Goal: Transaction & Acquisition: Obtain resource

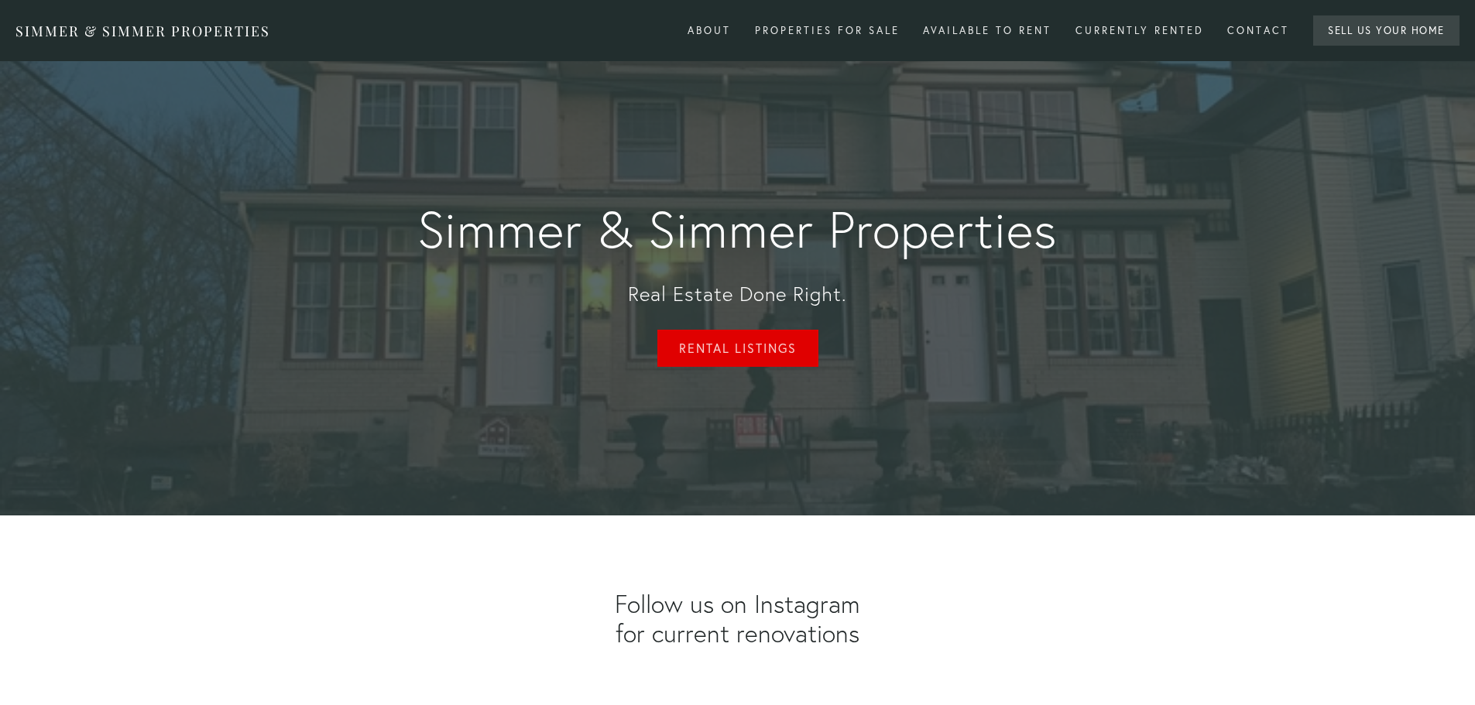
click at [769, 341] on link "Rental Listings" at bounding box center [737, 348] width 161 height 37
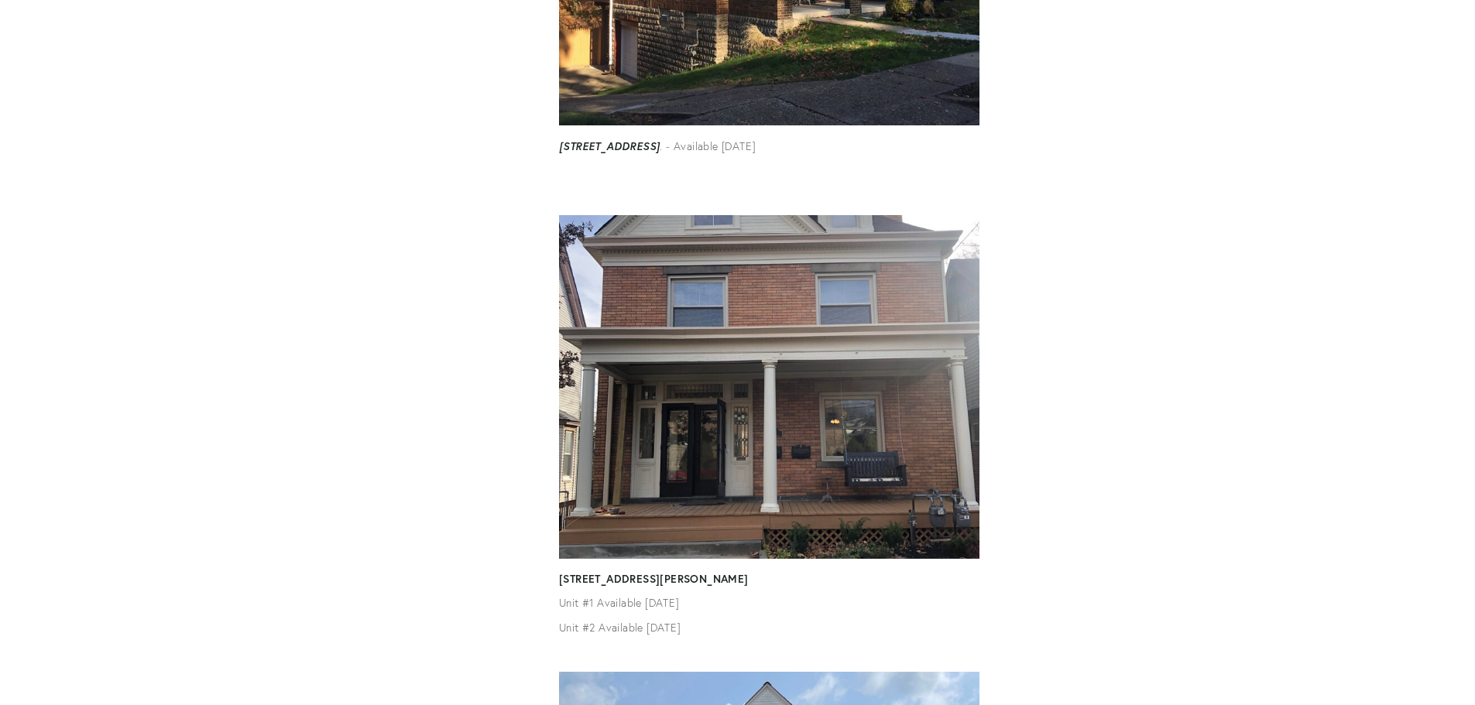
scroll to position [852, 0]
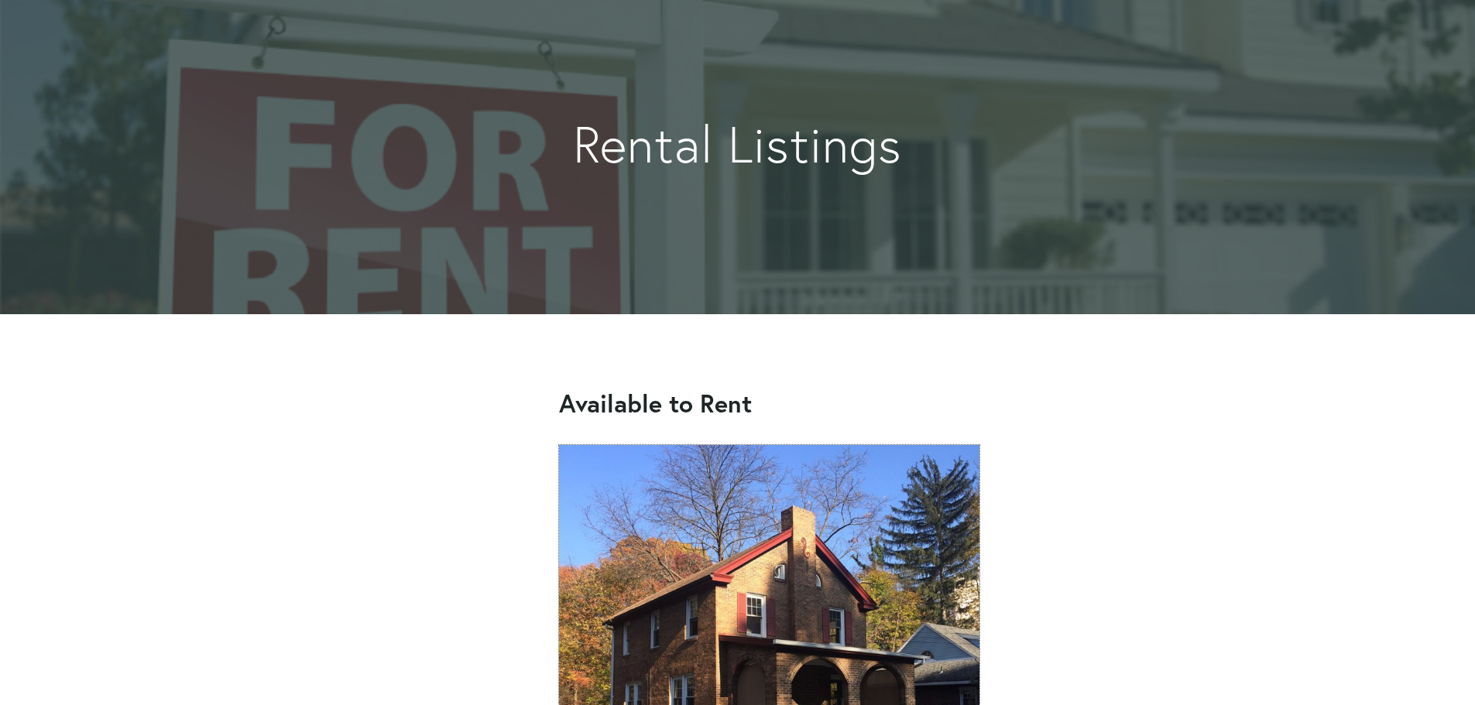
scroll to position [77, 0]
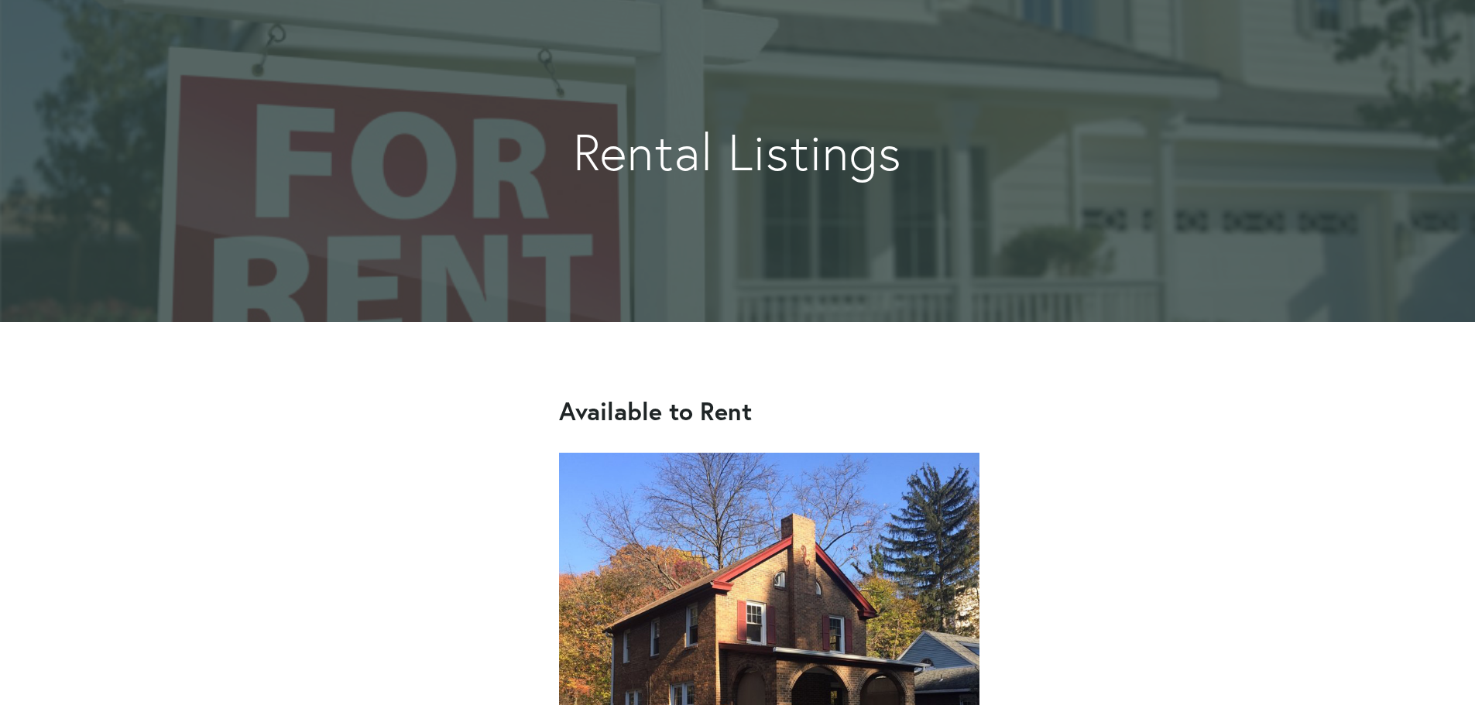
click at [773, 623] on img at bounding box center [769, 663] width 420 height 420
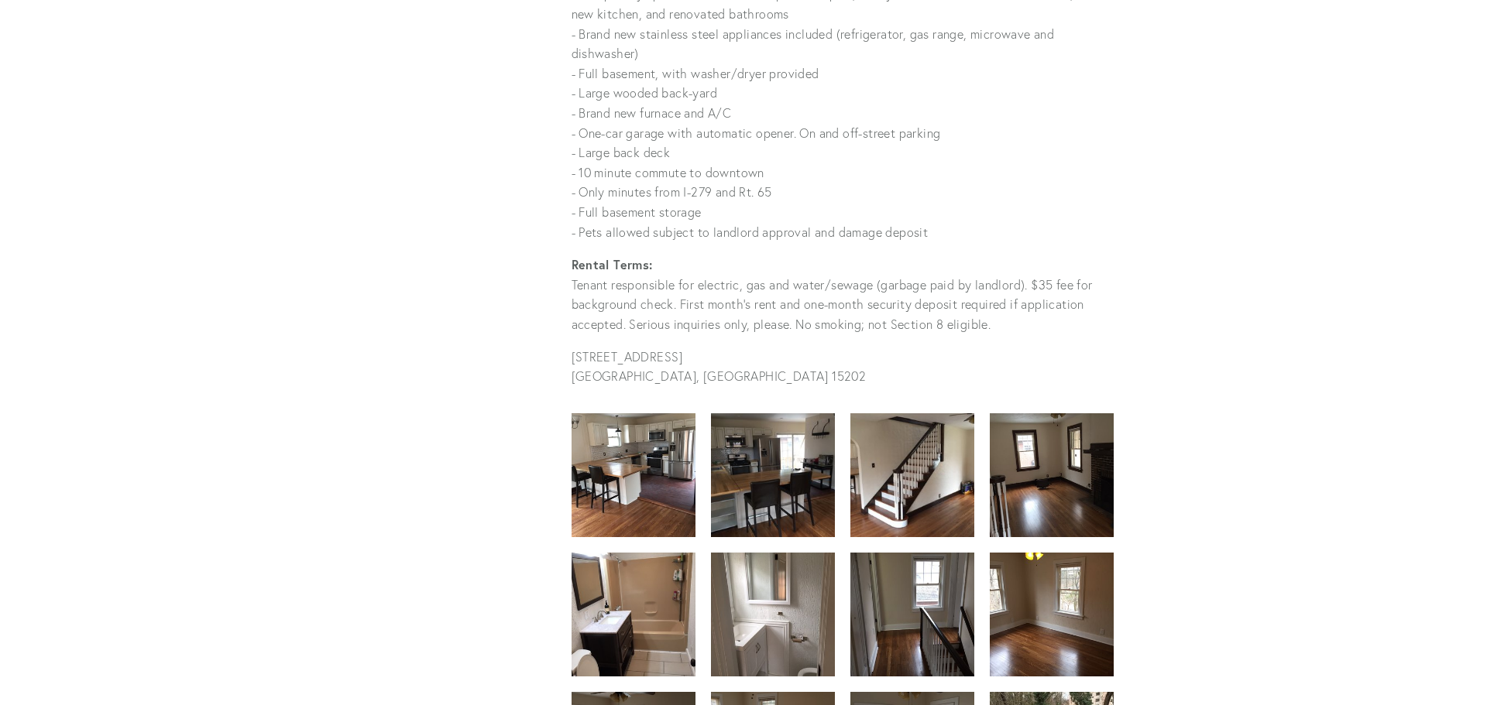
scroll to position [1549, 0]
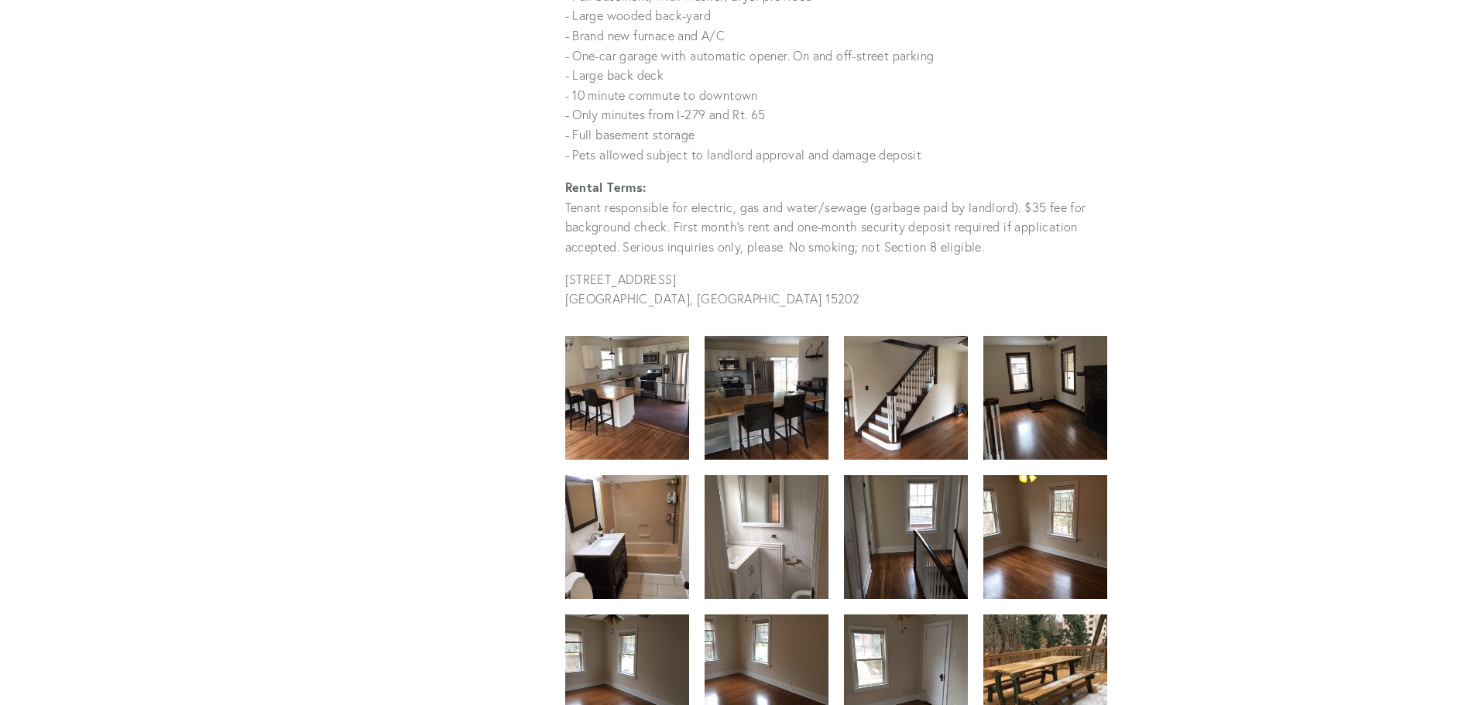
click at [632, 393] on img at bounding box center [627, 397] width 124 height 165
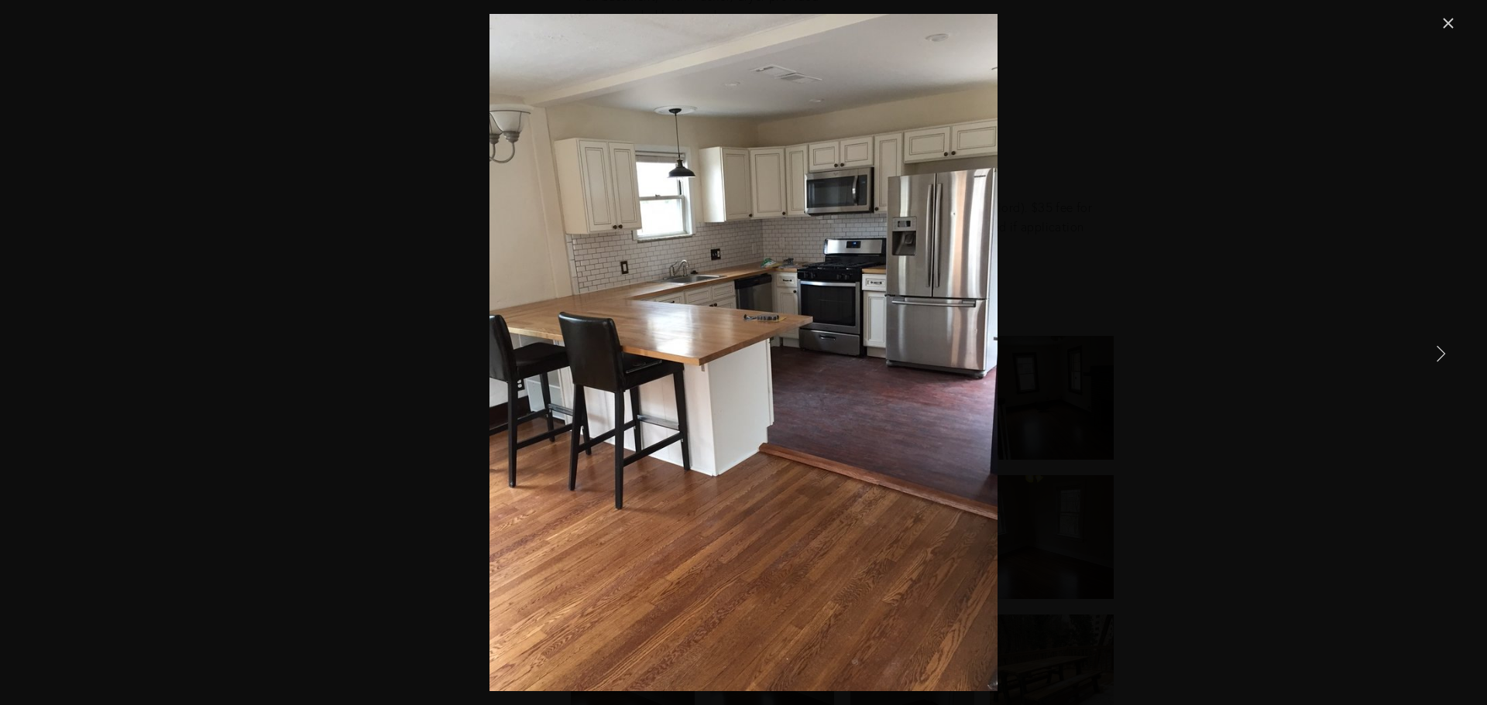
click at [1431, 358] on link "Next Item" at bounding box center [1440, 353] width 34 height 34
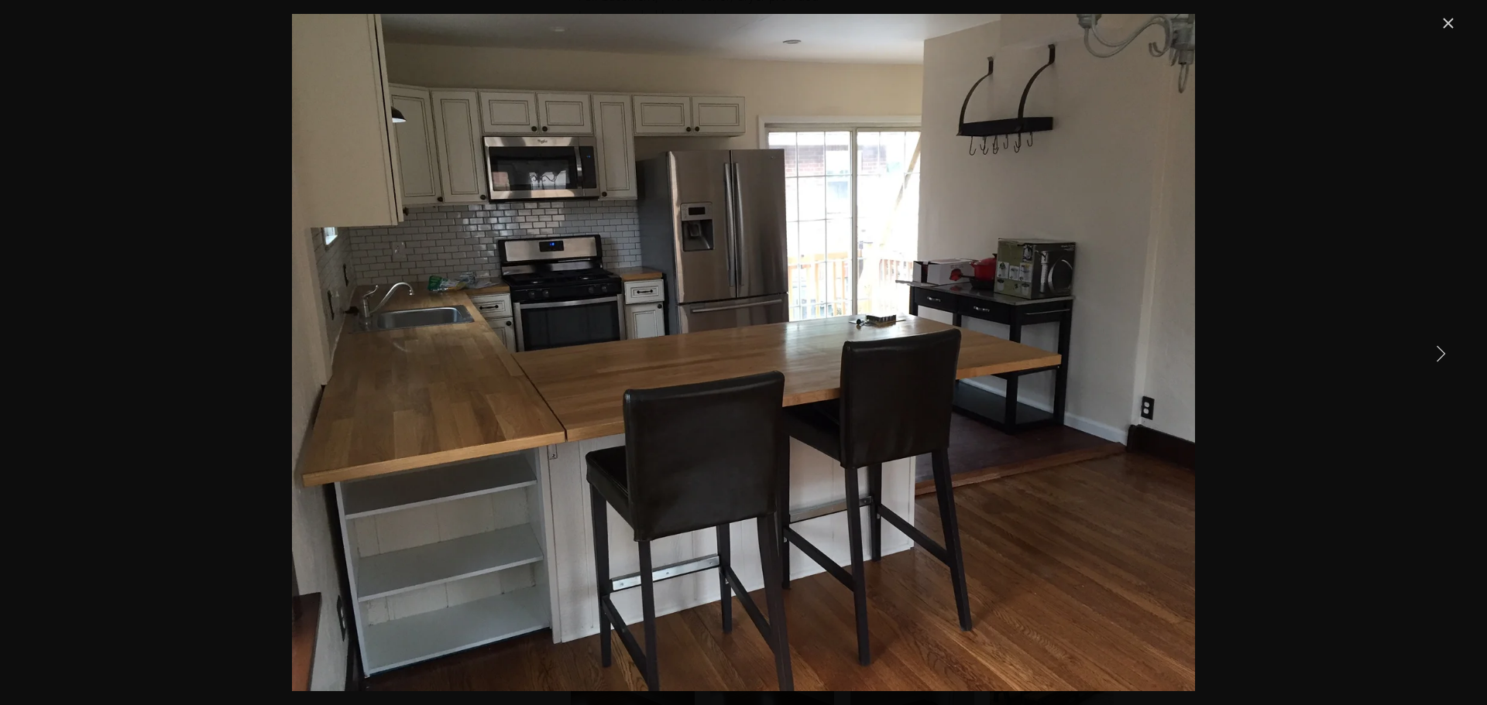
click at [1431, 359] on link "Next Item" at bounding box center [1440, 353] width 34 height 34
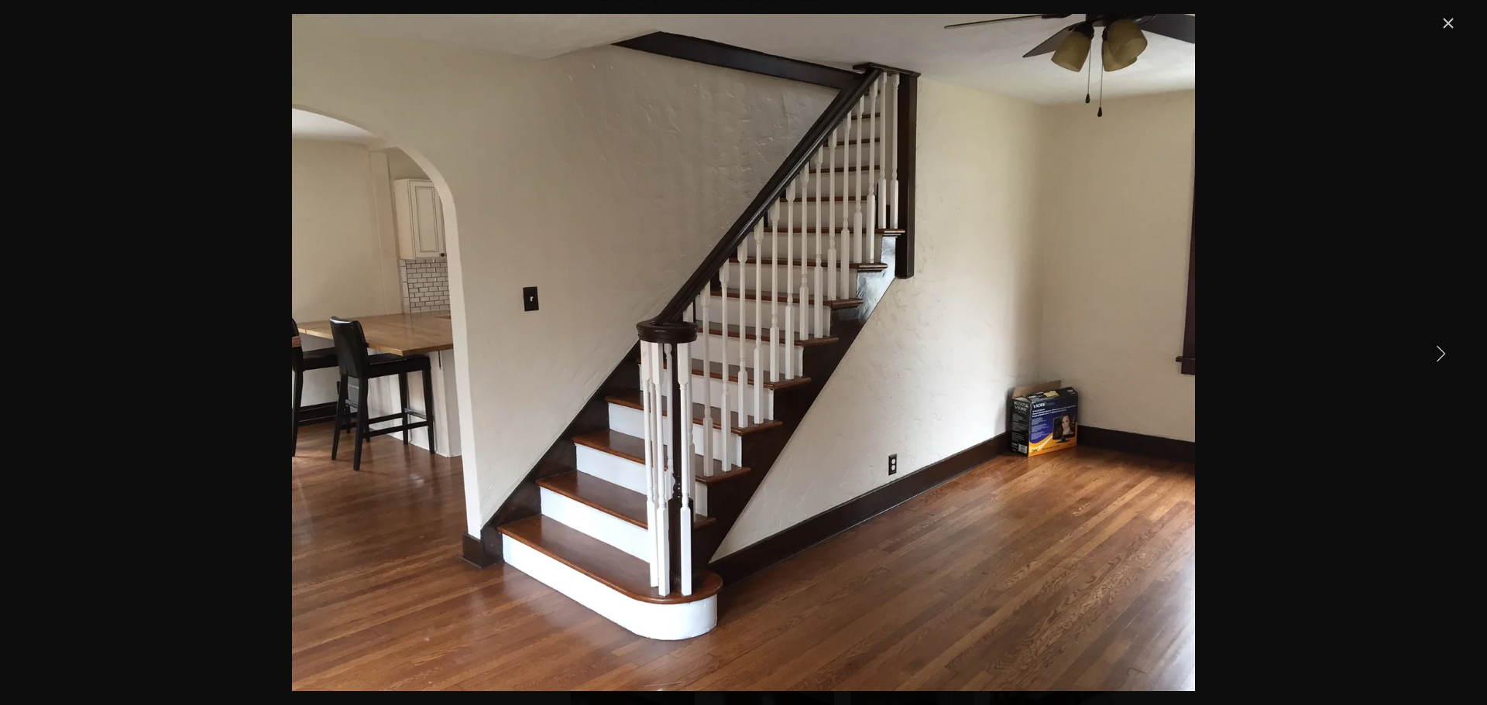
click at [1431, 359] on link "Next Item" at bounding box center [1440, 353] width 34 height 34
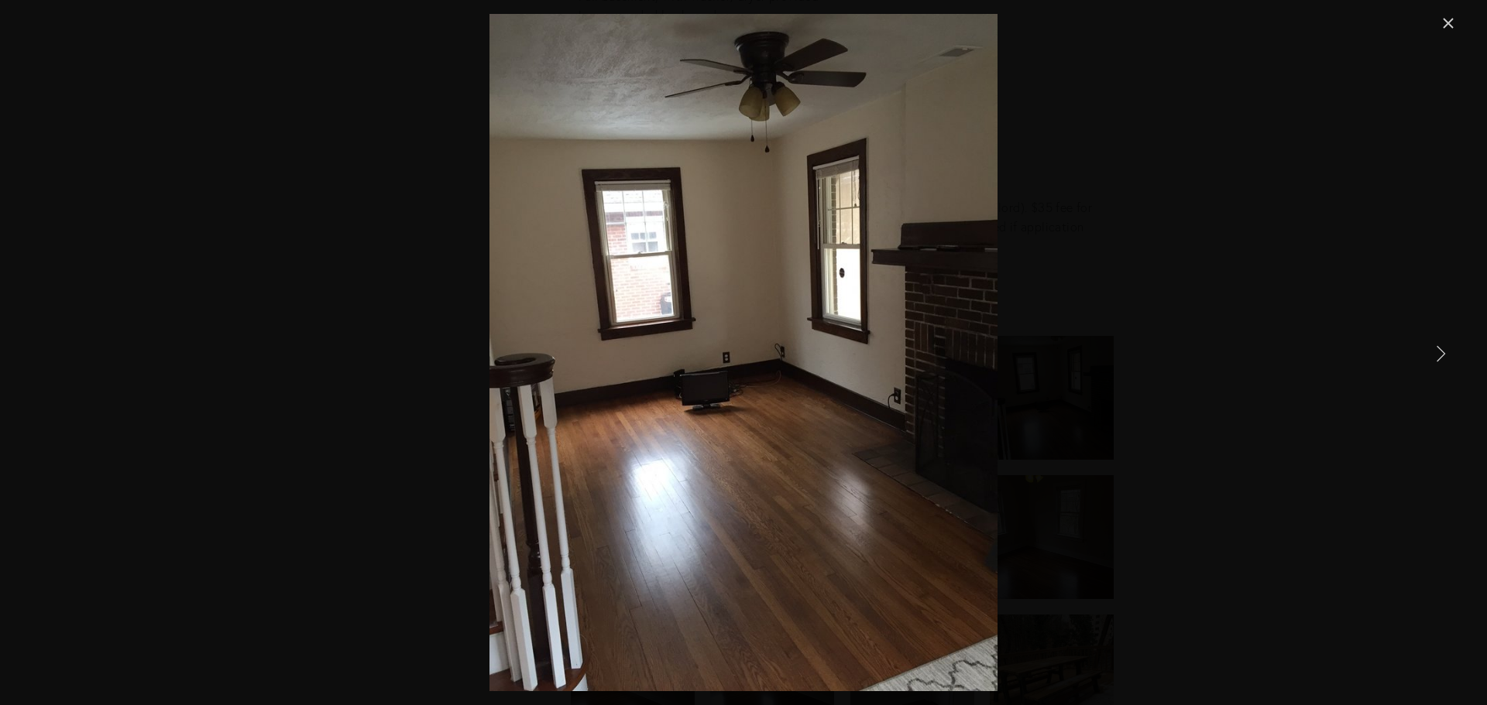
click at [1431, 359] on link "Next Item" at bounding box center [1440, 353] width 34 height 34
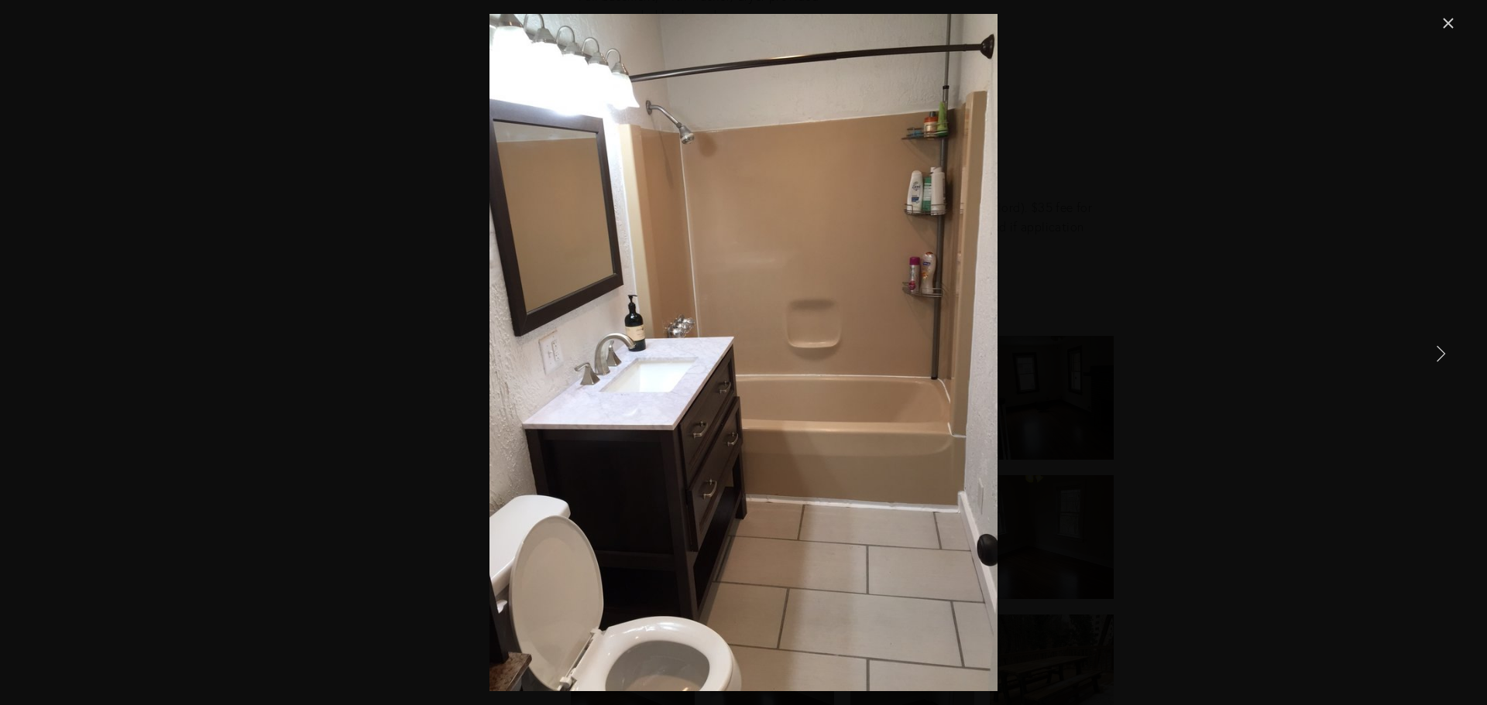
click at [1431, 359] on link "Next Item" at bounding box center [1440, 353] width 34 height 34
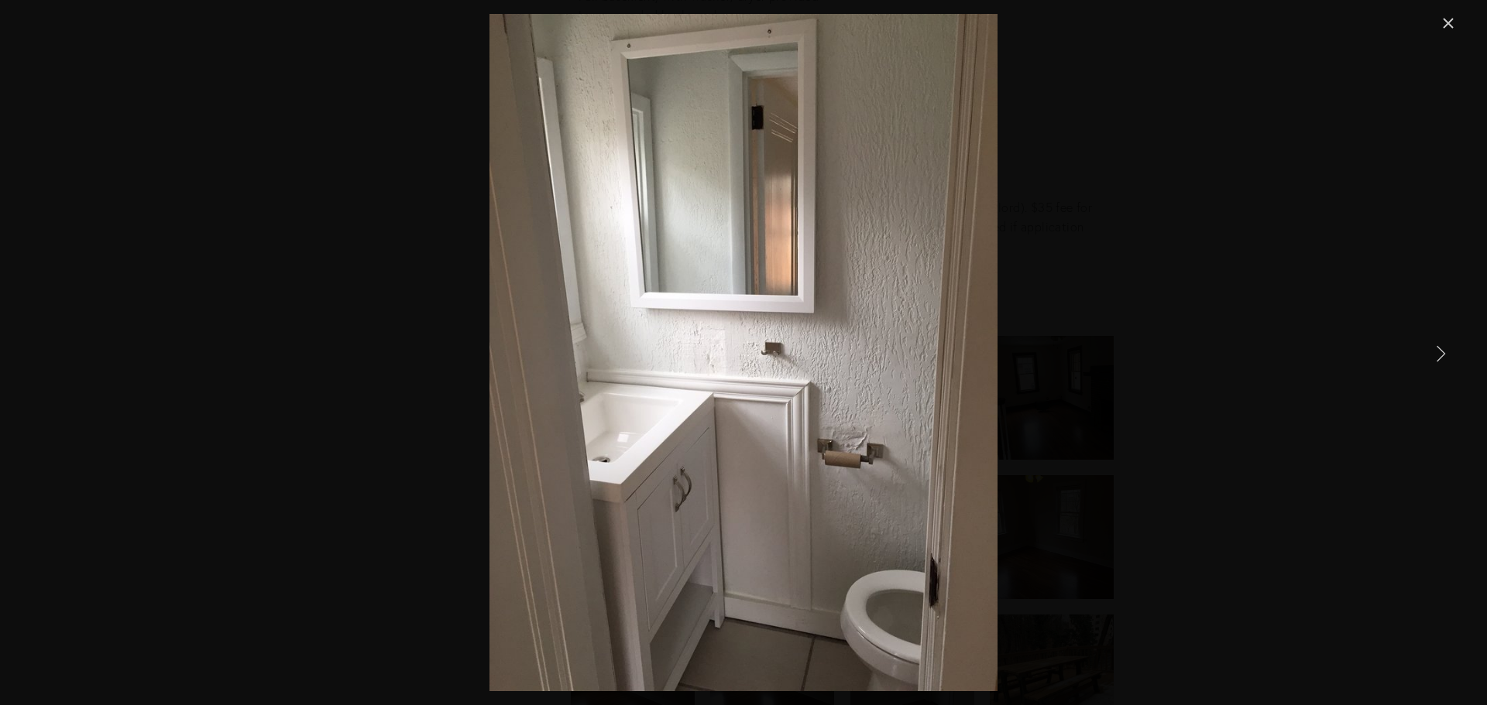
click at [1431, 359] on link "Next Item" at bounding box center [1440, 353] width 34 height 34
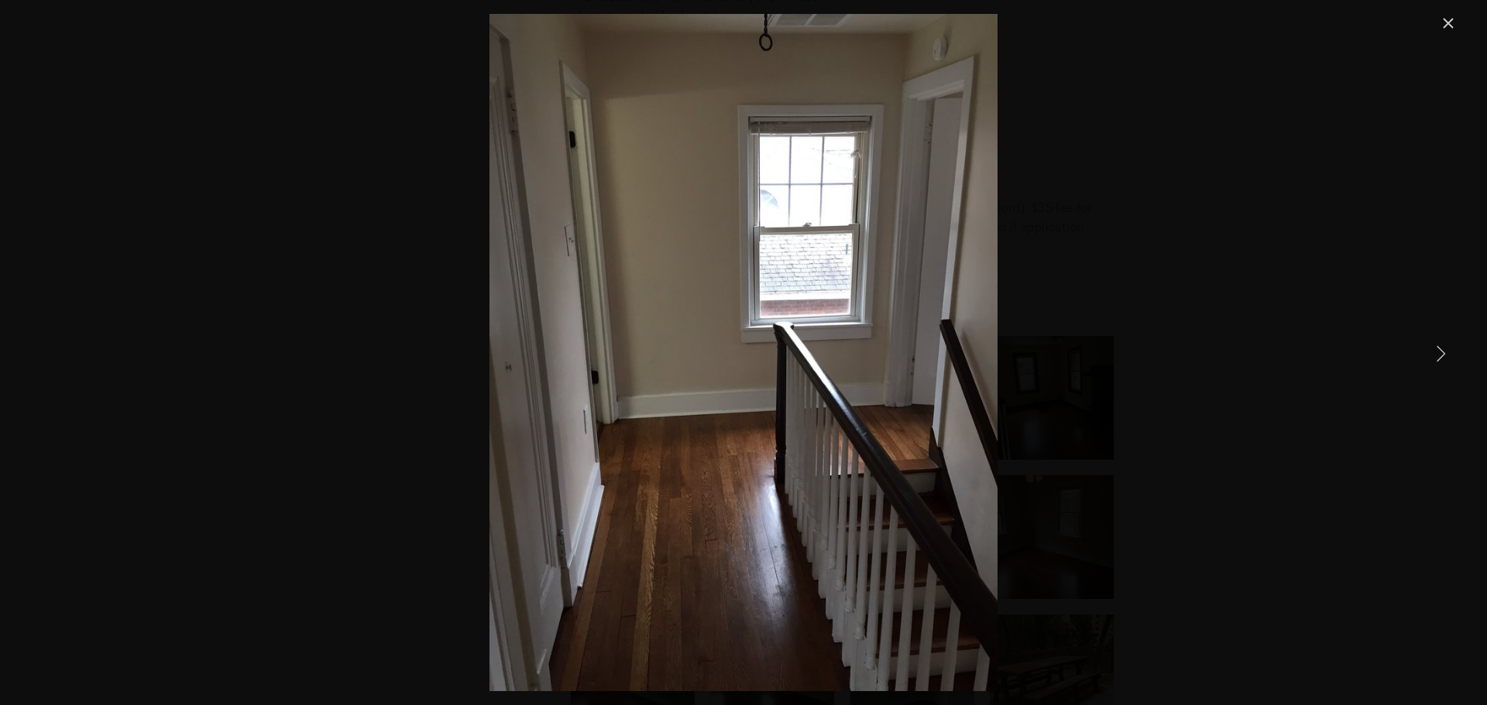
click at [1431, 359] on link "Next Item" at bounding box center [1440, 353] width 34 height 34
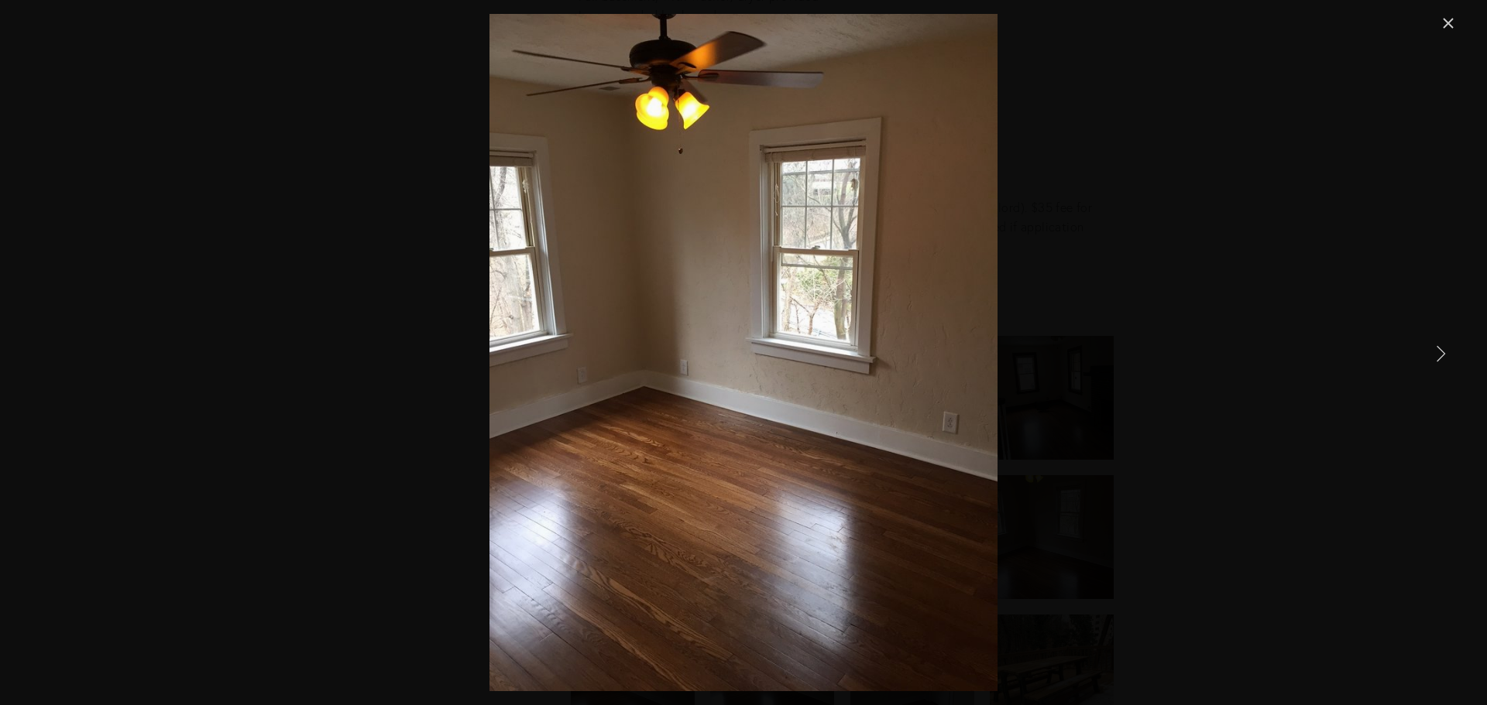
click at [1431, 359] on link "Next Item" at bounding box center [1440, 353] width 34 height 34
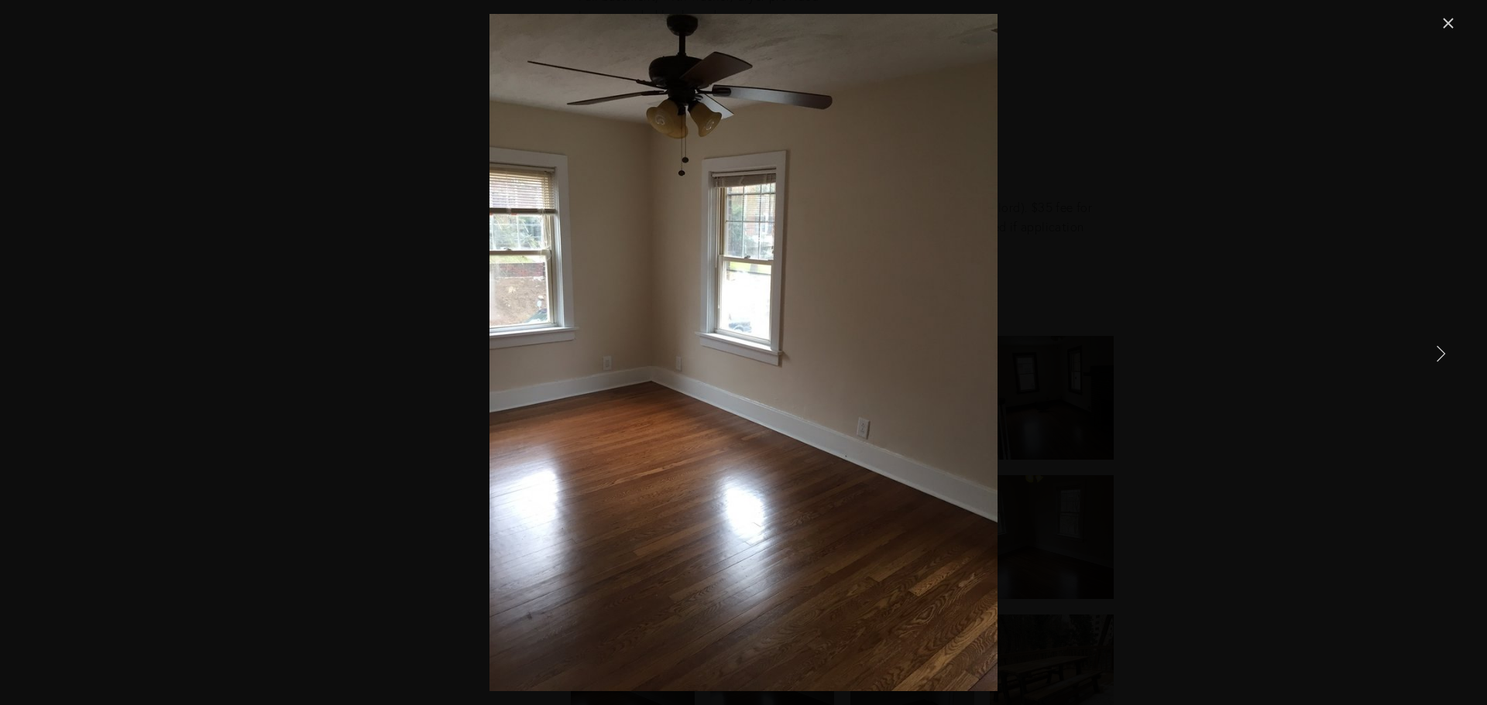
click at [1431, 359] on link "Next Item" at bounding box center [1440, 353] width 34 height 34
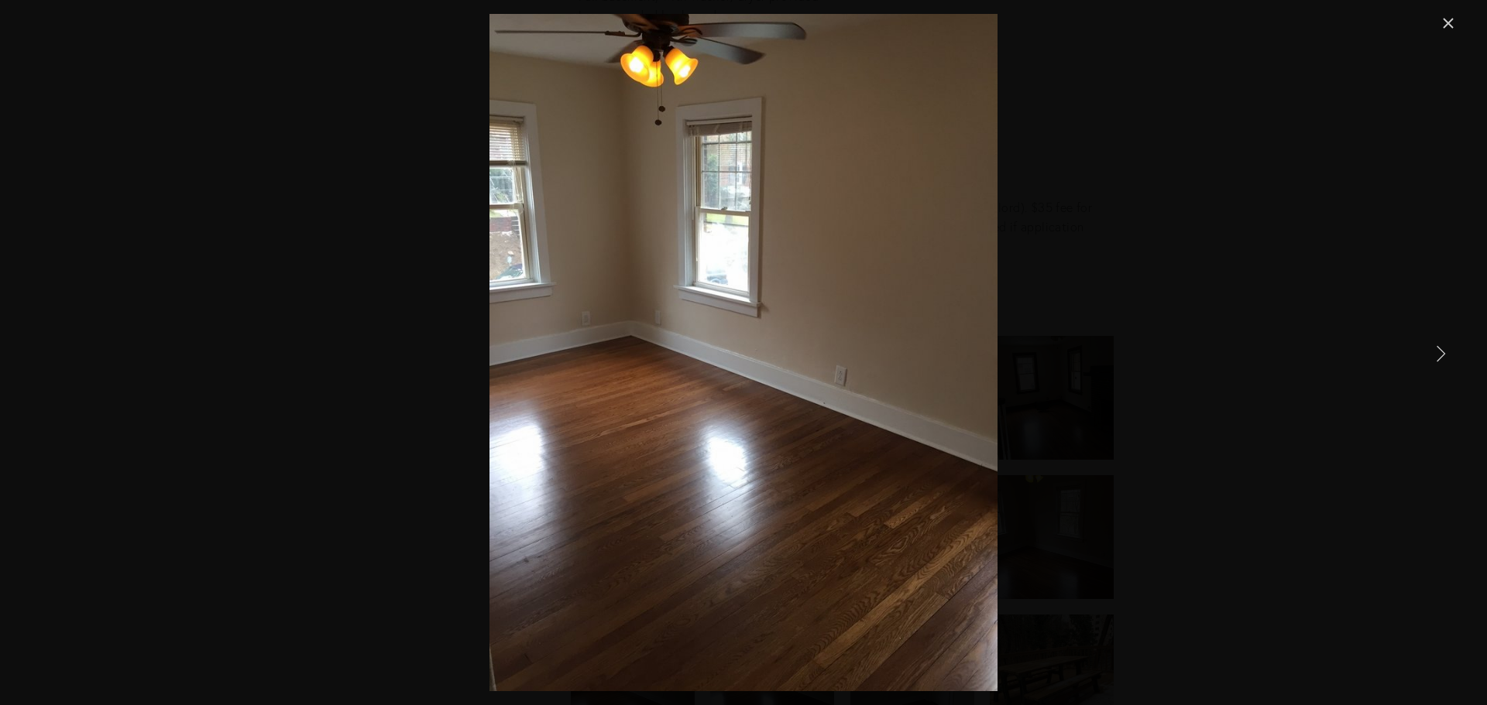
click at [1431, 359] on link "Next Item" at bounding box center [1440, 353] width 34 height 34
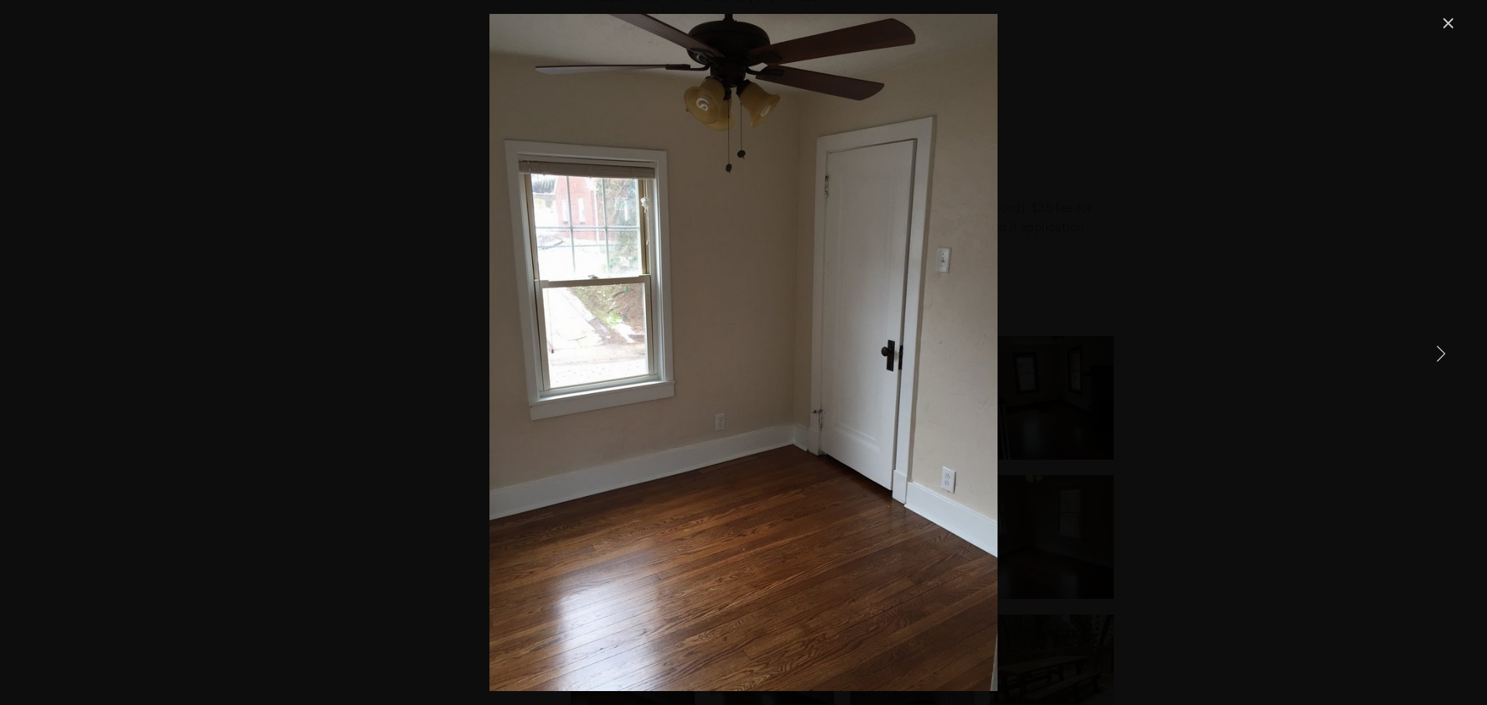
click at [1431, 359] on link "Next Item" at bounding box center [1440, 353] width 34 height 34
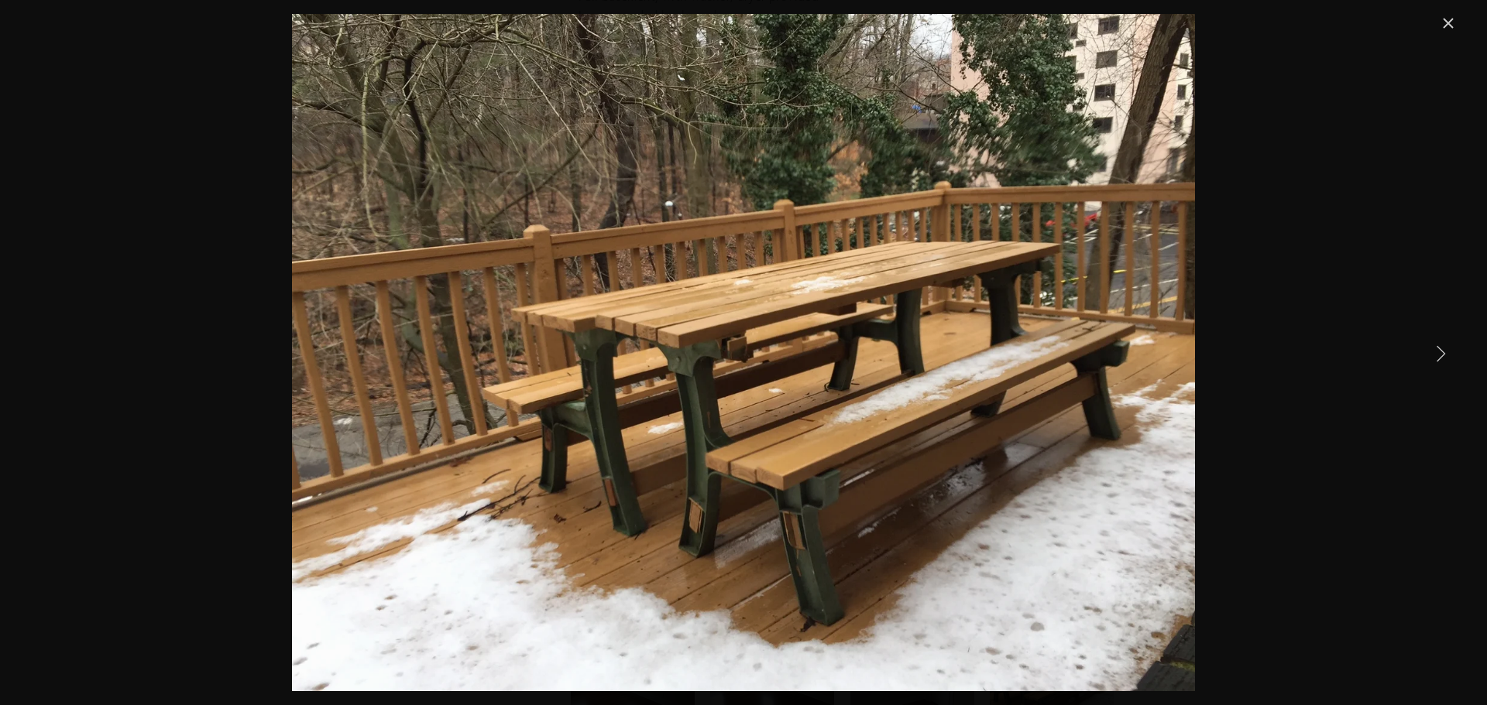
click at [1431, 359] on link "Next Item" at bounding box center [1440, 353] width 34 height 34
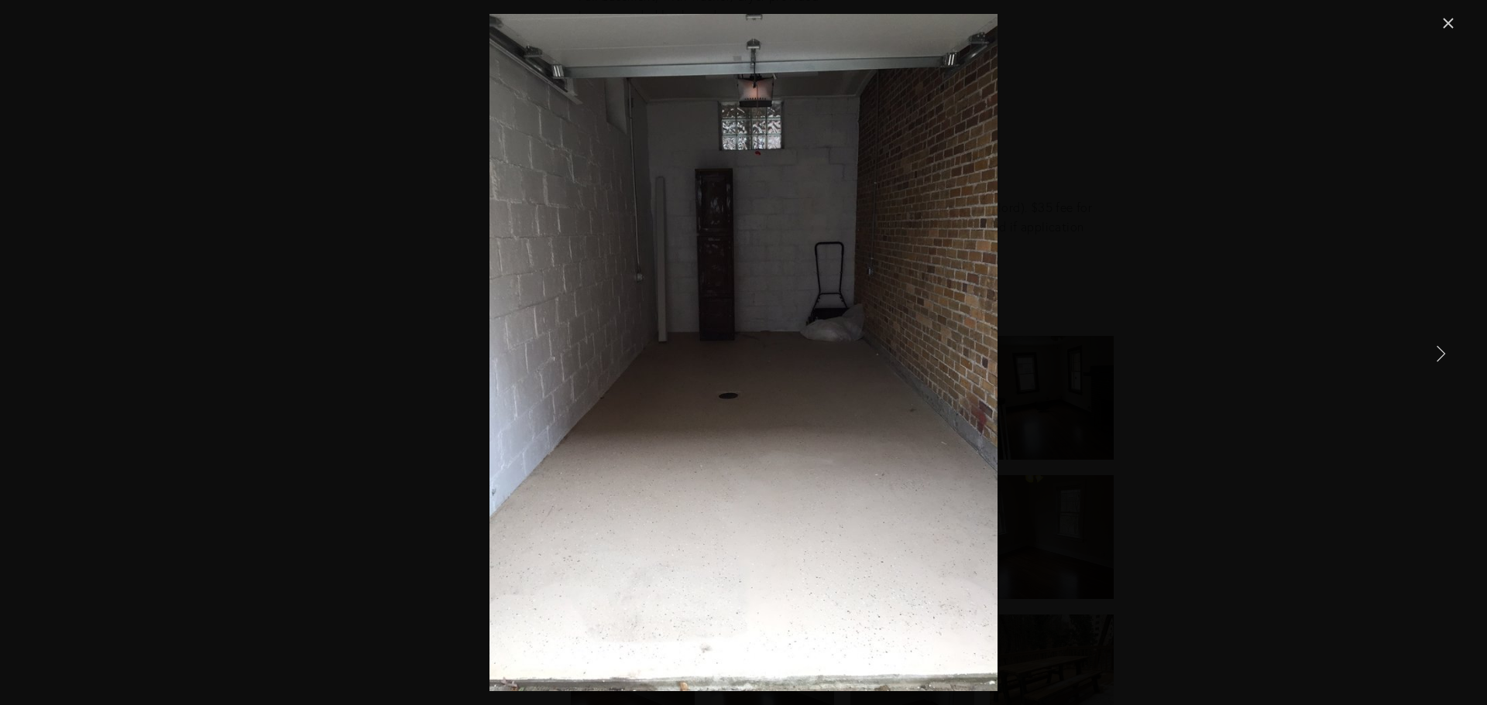
click at [1431, 359] on link "Next Item" at bounding box center [1440, 353] width 34 height 34
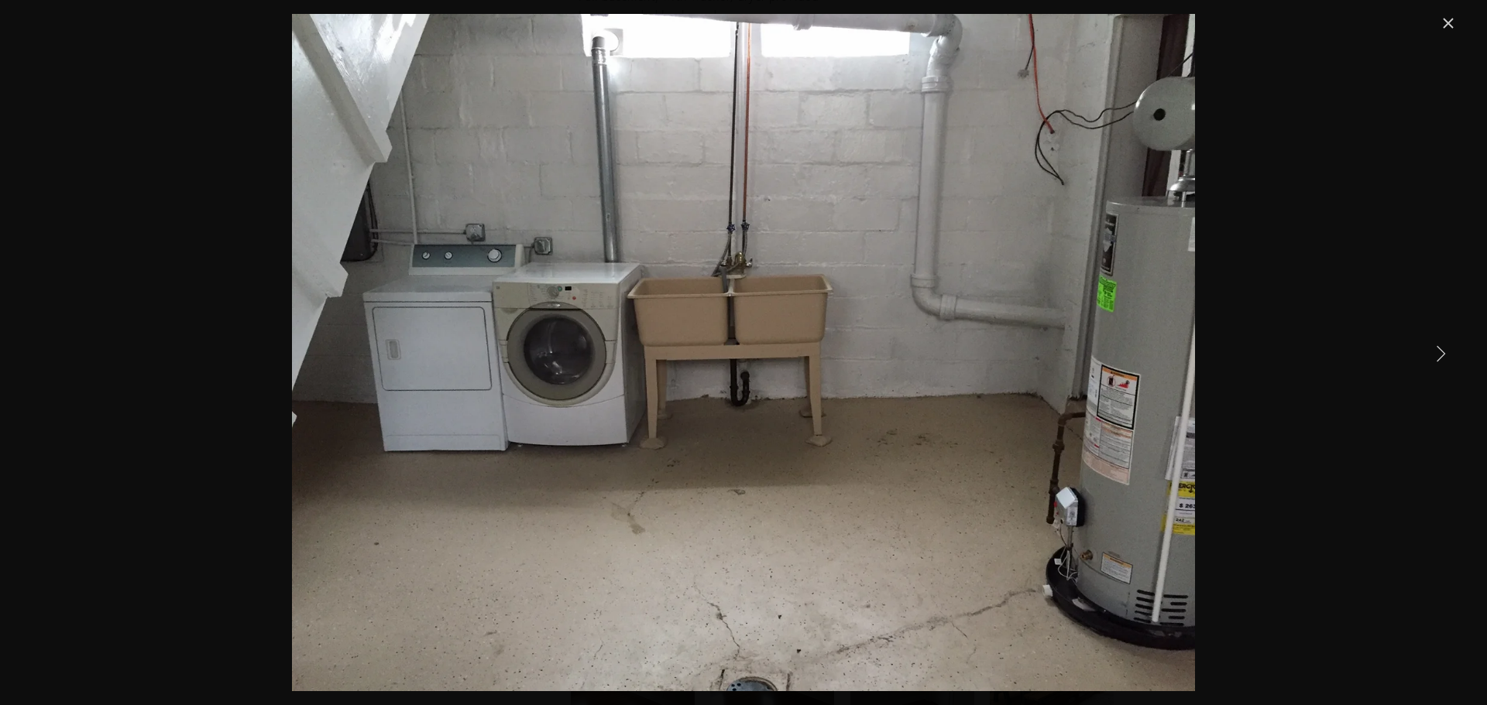
click at [1431, 359] on link "Next Item" at bounding box center [1440, 353] width 34 height 34
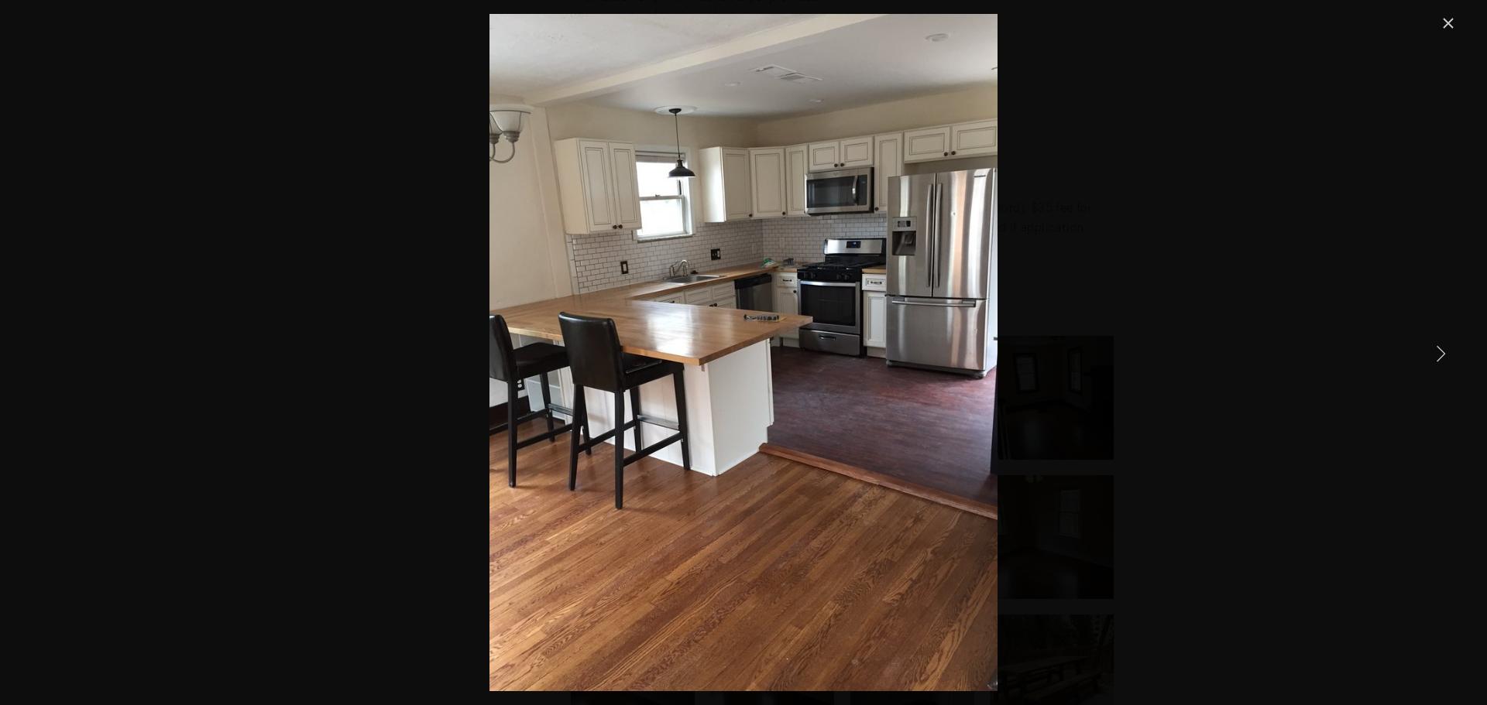
click at [1431, 359] on link "Next Item" at bounding box center [1440, 353] width 34 height 34
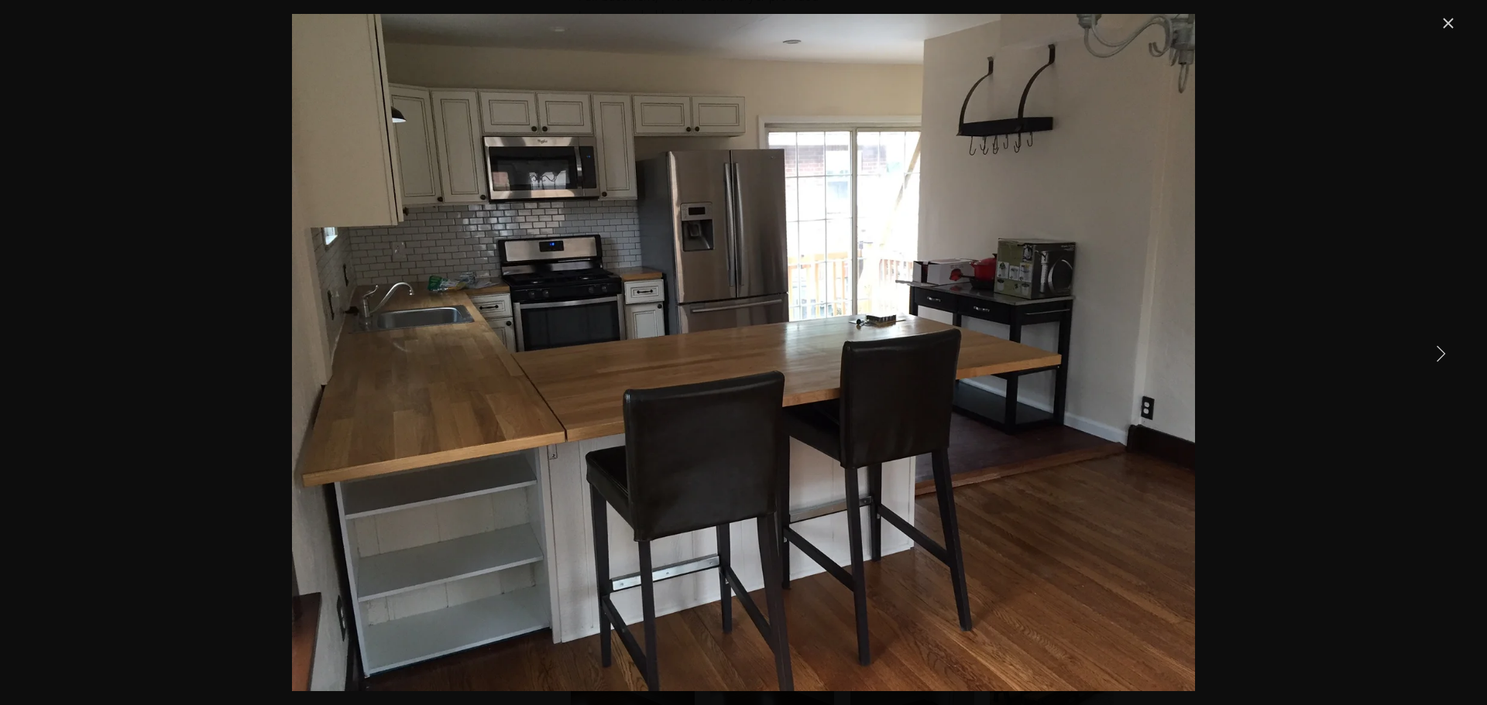
click at [1431, 359] on link "Next Item" at bounding box center [1440, 353] width 34 height 34
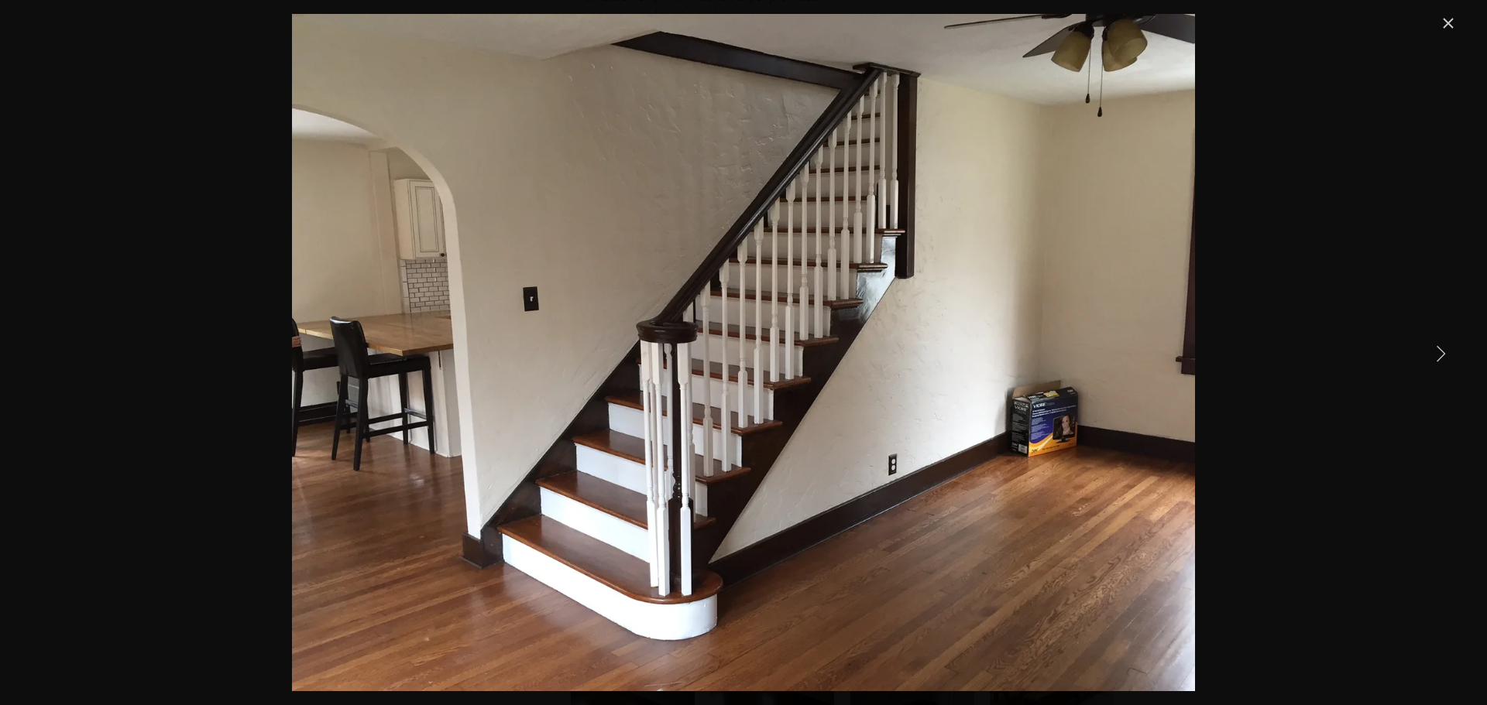
click at [1431, 359] on link "Next Item" at bounding box center [1440, 353] width 34 height 34
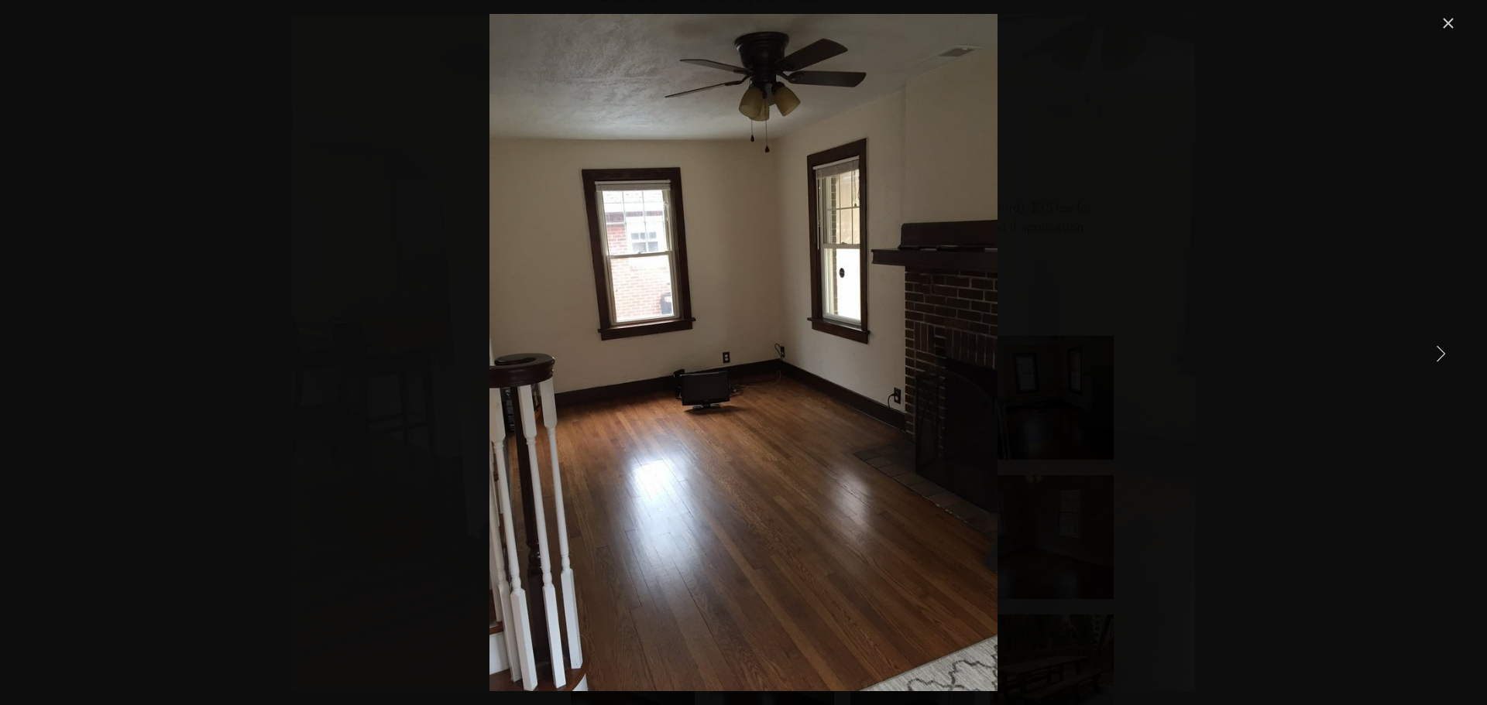
click at [1441, 359] on link "Next Item" at bounding box center [1440, 353] width 34 height 34
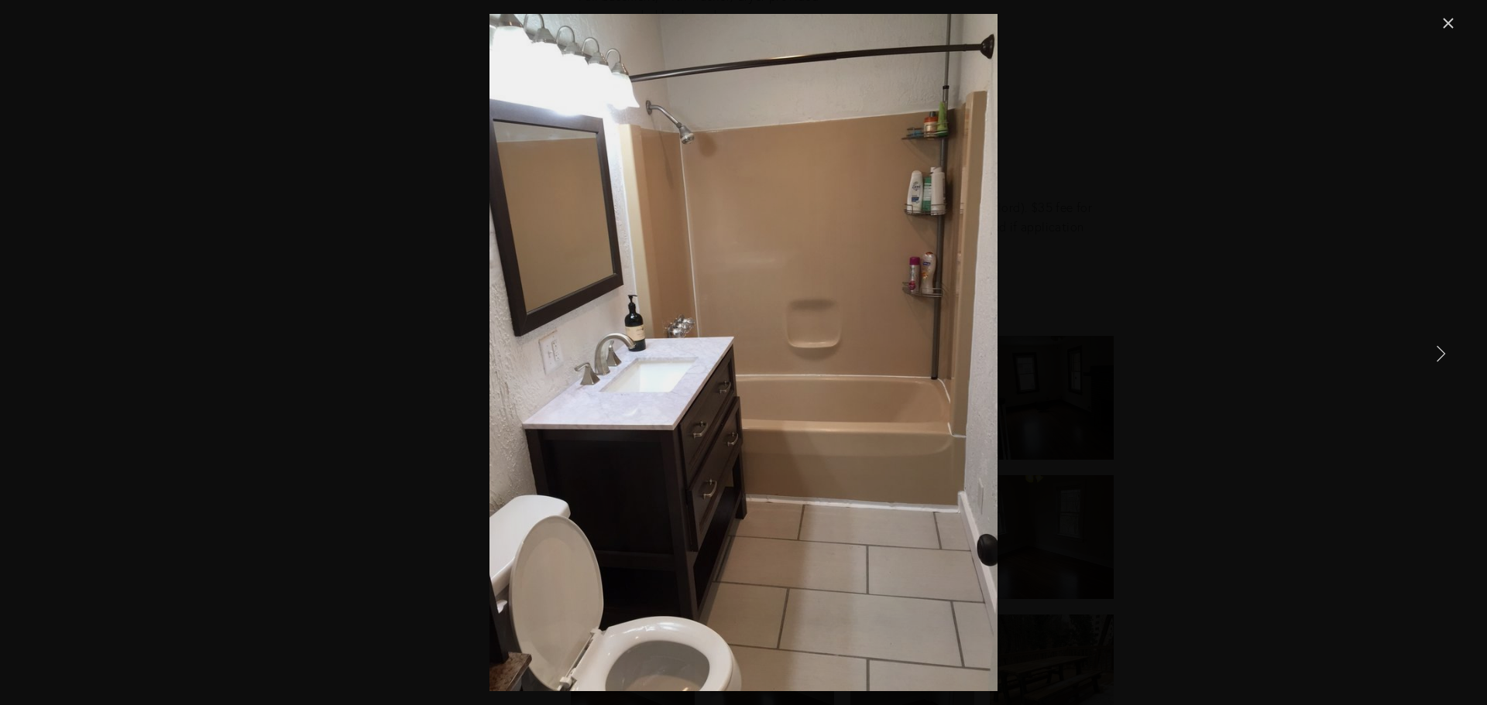
click at [1445, 359] on link "Next Item" at bounding box center [1440, 353] width 34 height 34
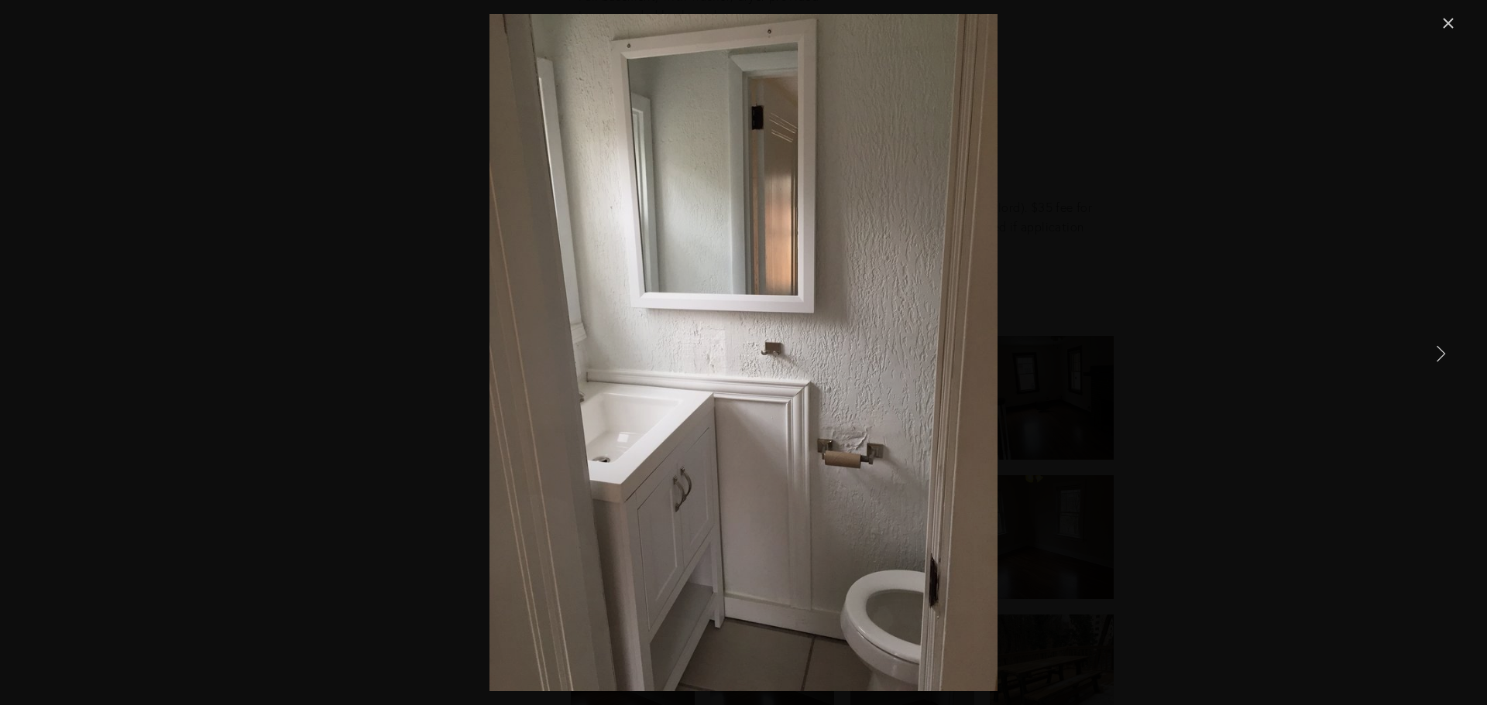
click at [1445, 359] on link "Next Item" at bounding box center [1440, 353] width 34 height 34
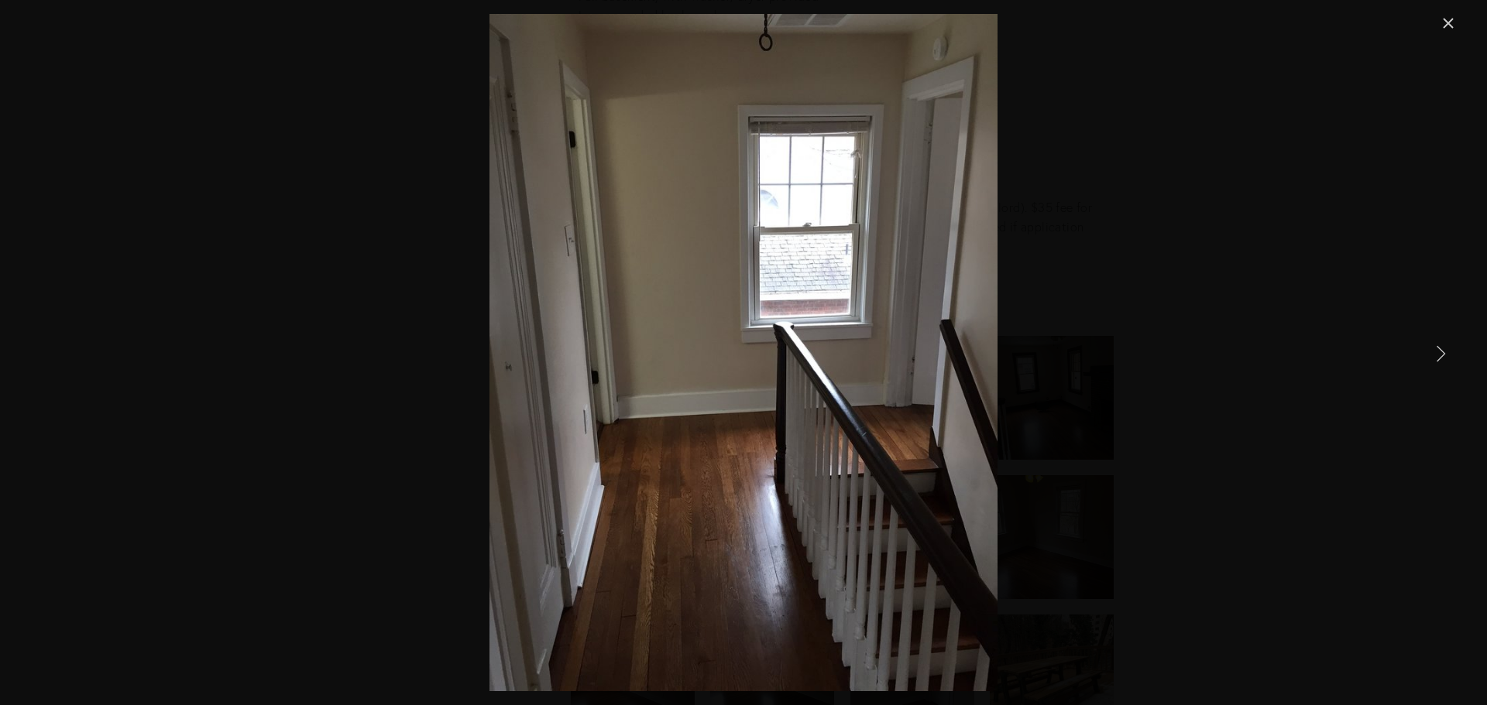
click at [1445, 359] on link "Next Item" at bounding box center [1440, 353] width 34 height 34
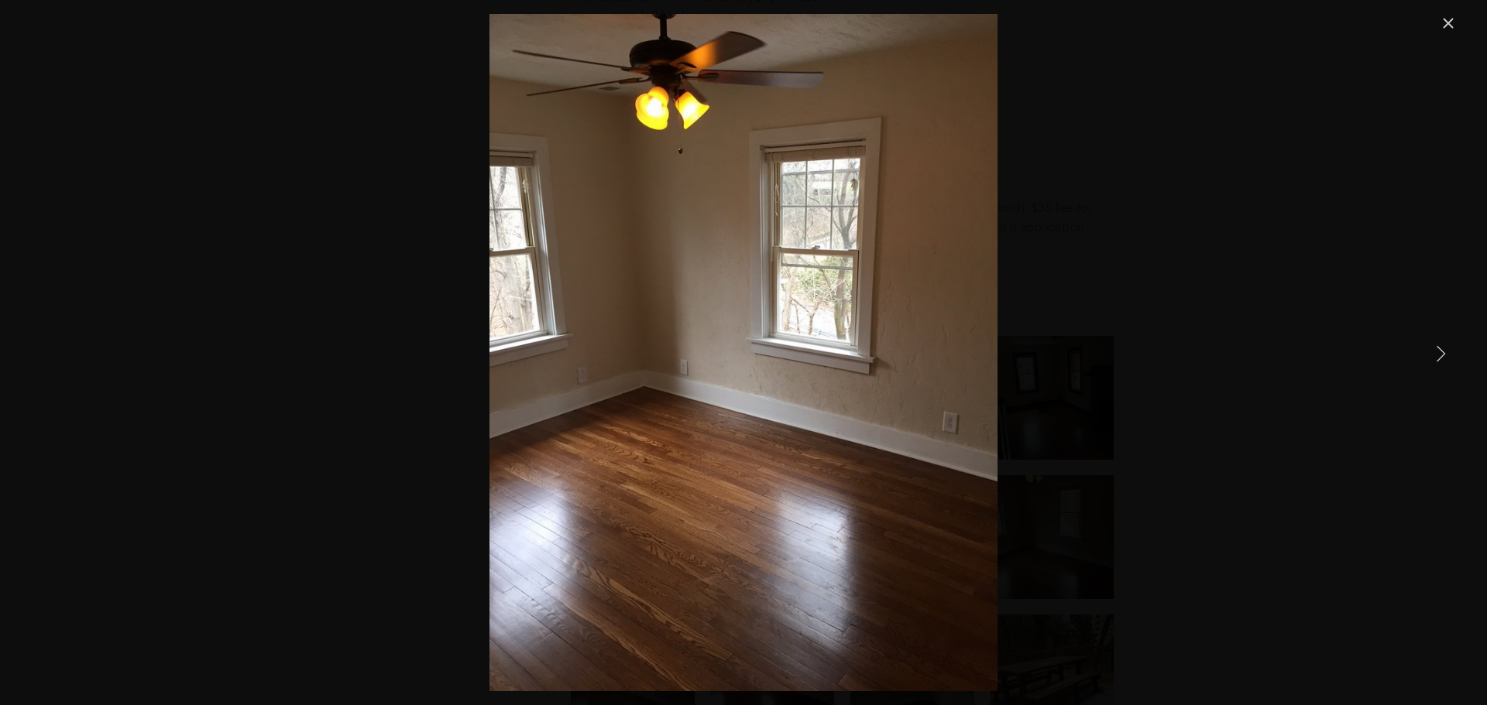
click at [1445, 359] on link "Next Item" at bounding box center [1440, 353] width 34 height 34
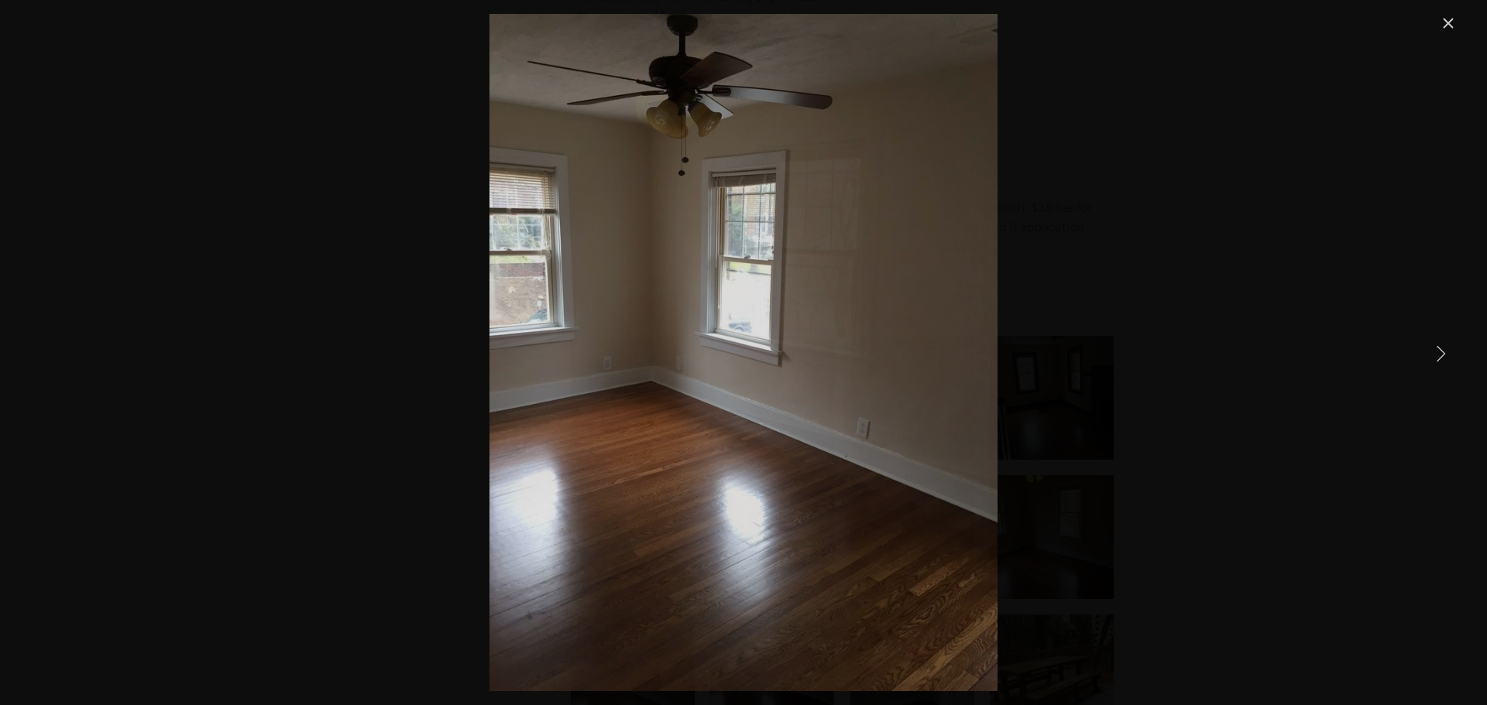
click at [1445, 359] on link "Next Item" at bounding box center [1440, 353] width 34 height 34
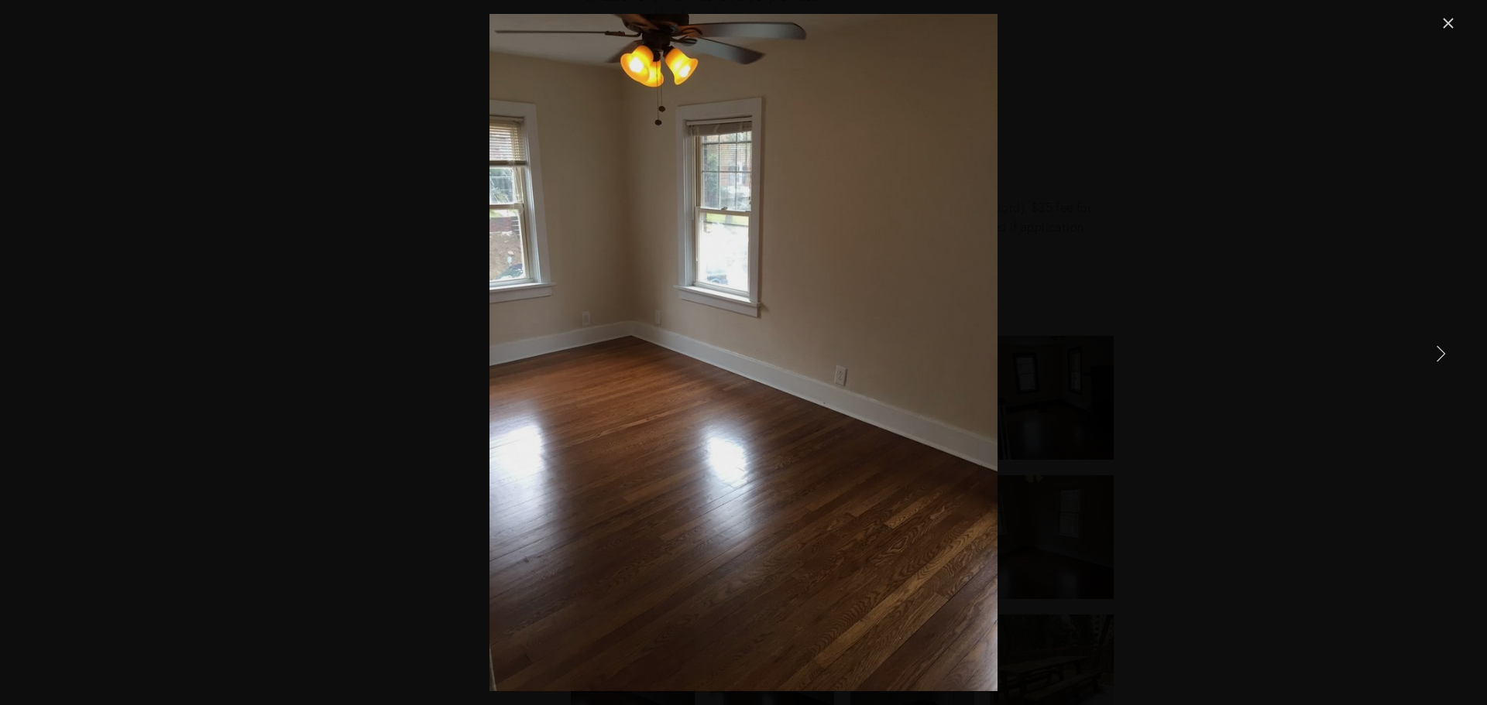
click at [1445, 359] on link "Next Item" at bounding box center [1440, 353] width 34 height 34
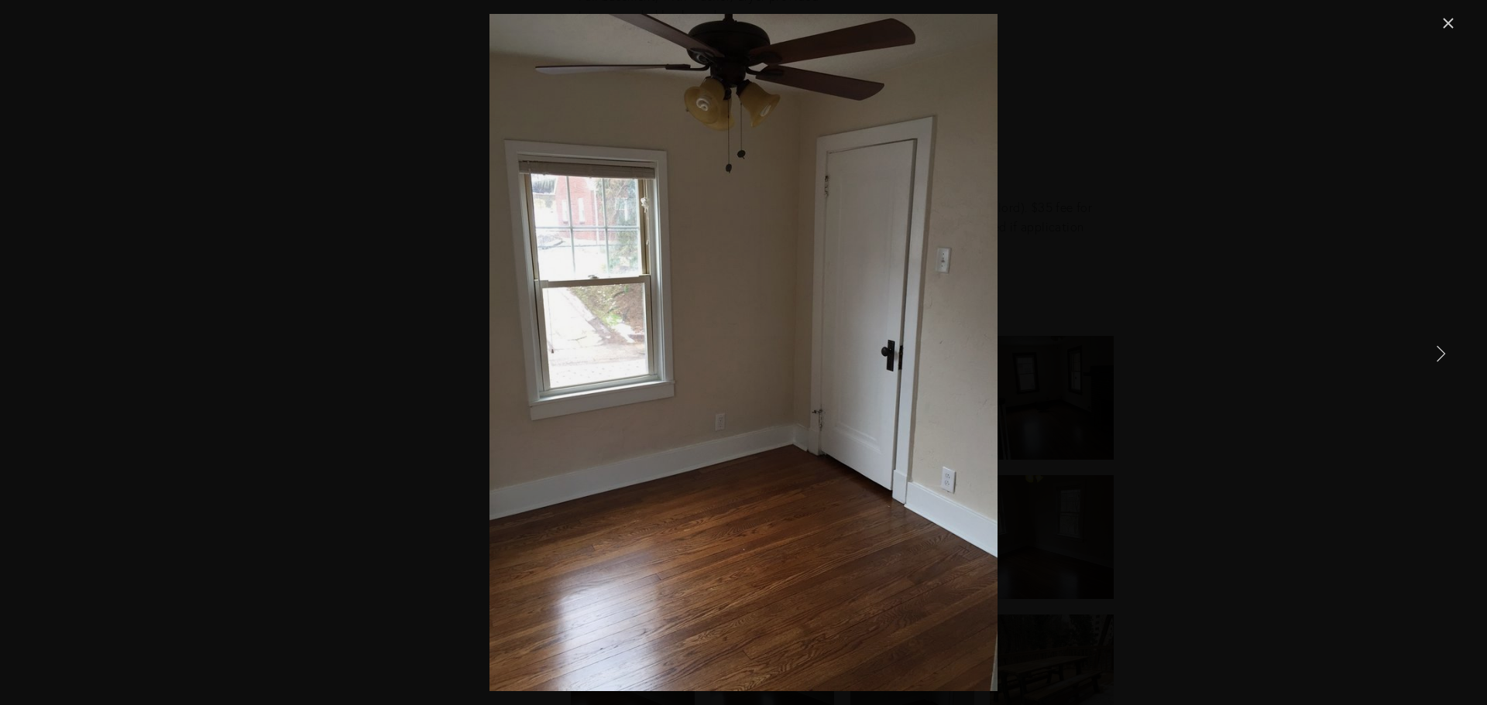
click at [1445, 359] on link "Next Item" at bounding box center [1440, 353] width 34 height 34
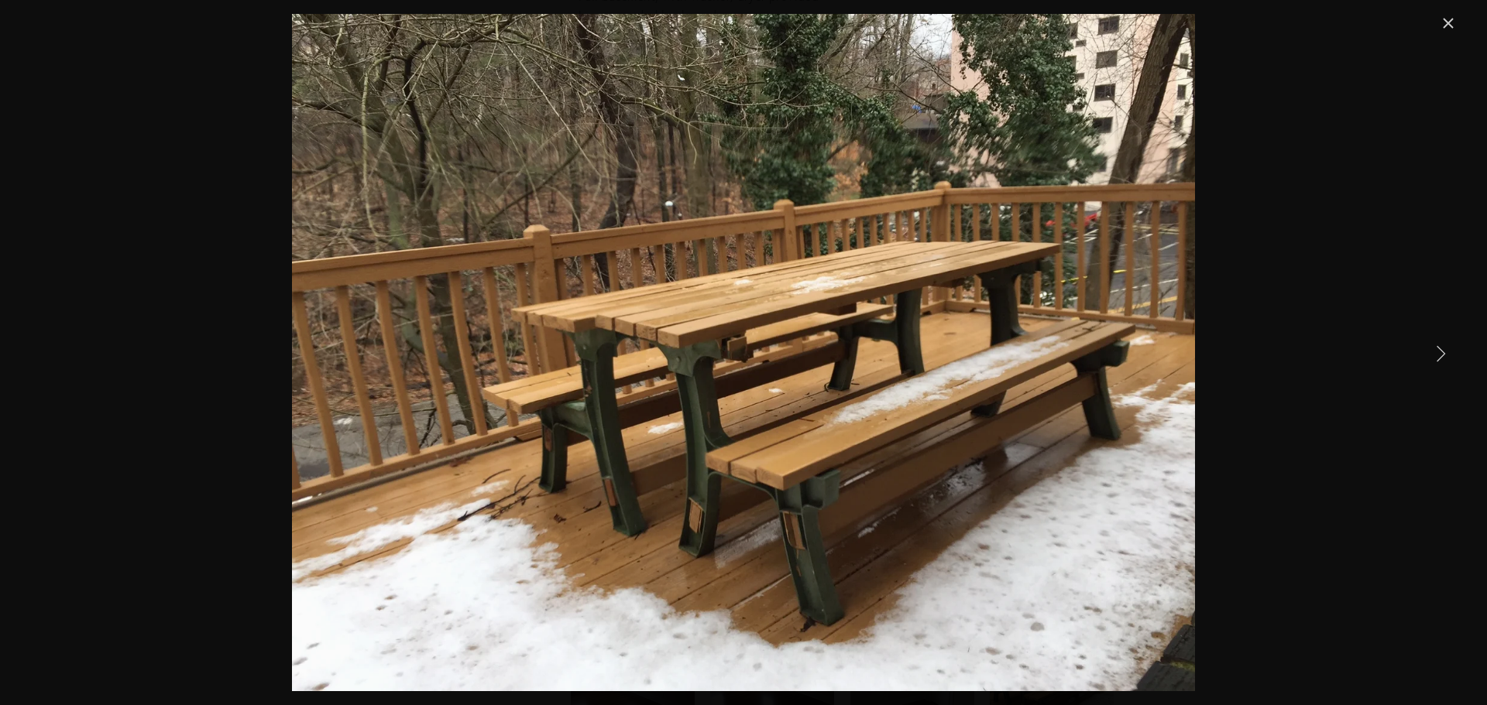
click at [1445, 359] on link "Next Item" at bounding box center [1440, 353] width 34 height 34
